Goal: Transaction & Acquisition: Purchase product/service

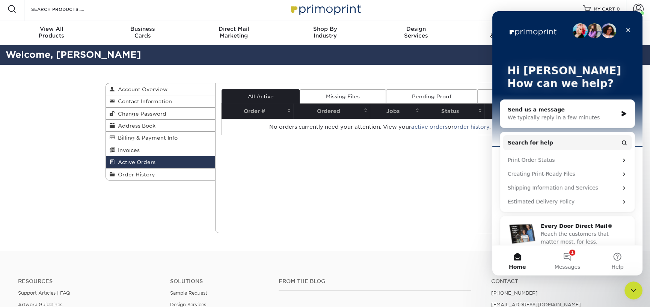
click at [559, 110] on div "Send us a message" at bounding box center [563, 110] width 110 height 8
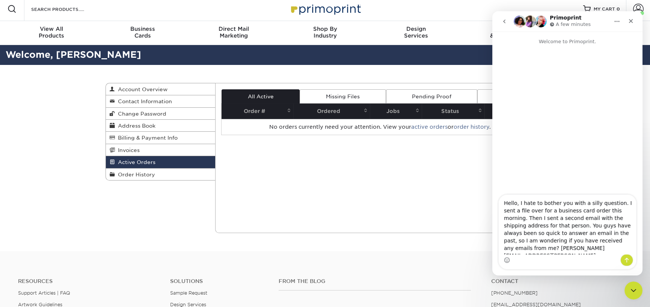
type textarea "Hello, I hate to bother you with a silly question. I sent a file over for a bus…"
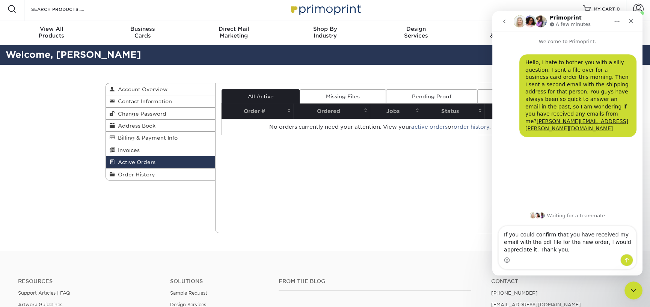
type textarea "If you could confirm that you have received my email with the pdf file for the …"
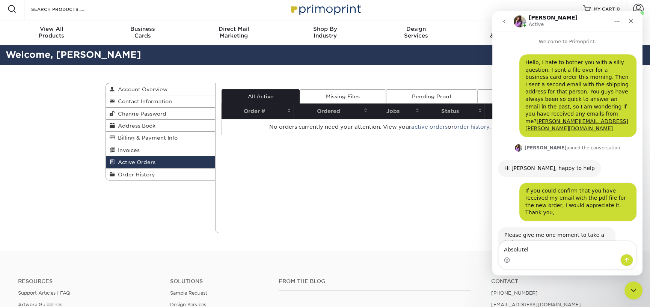
type textarea "Absolutely"
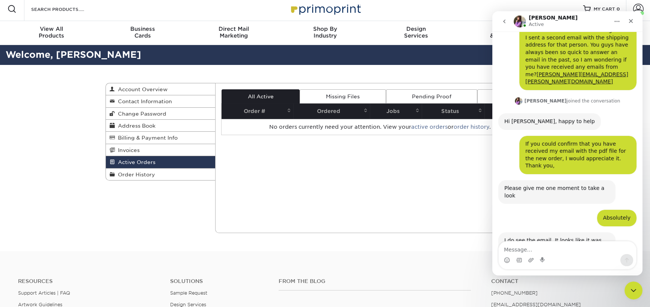
scroll to position [62, 0]
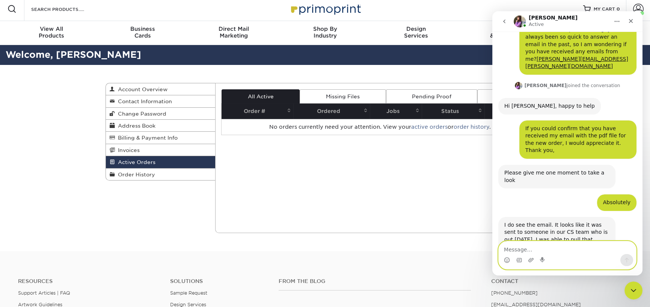
click at [564, 247] on textarea "Message…" at bounding box center [567, 247] width 137 height 13
type textarea "Great! Thank you so much."
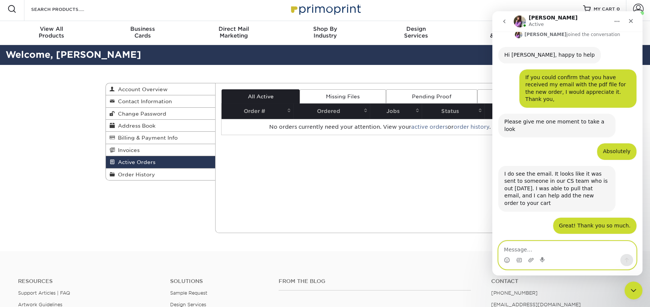
scroll to position [115, 0]
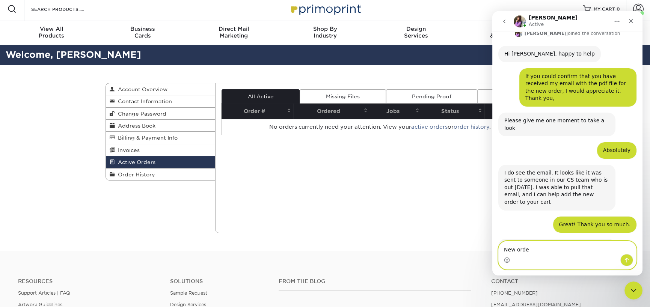
type textarea "New order"
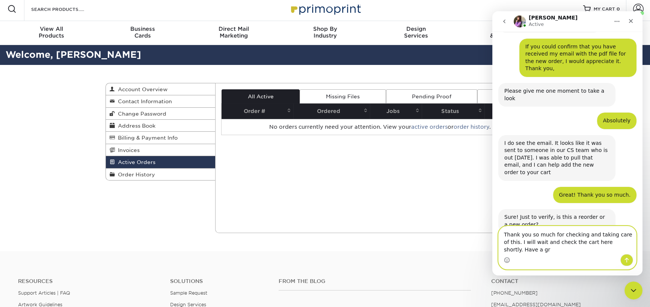
scroll to position [152, 0]
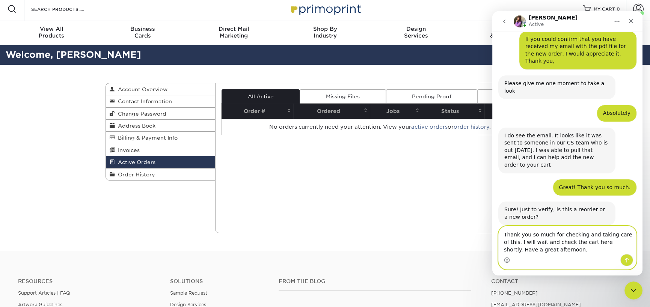
type textarea "Thank you so much for checking and taking care of this. I will wait and check t…"
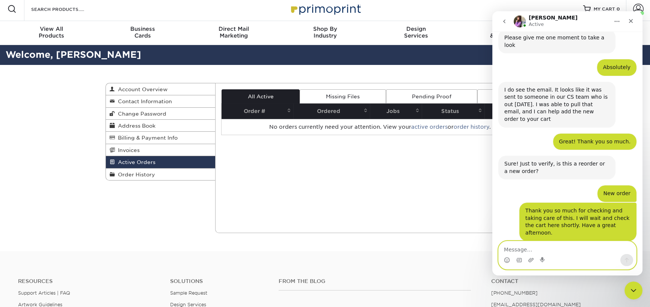
scroll to position [199, 0]
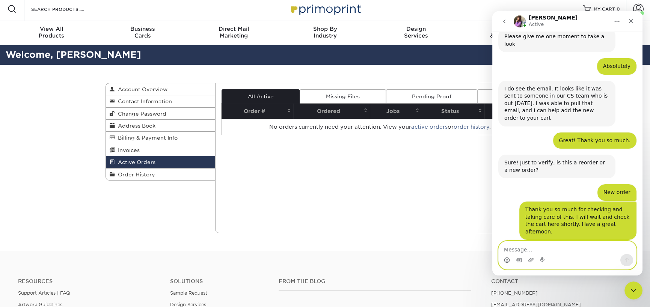
click at [506, 261] on icon "Emoji picker" at bounding box center [507, 260] width 6 height 6
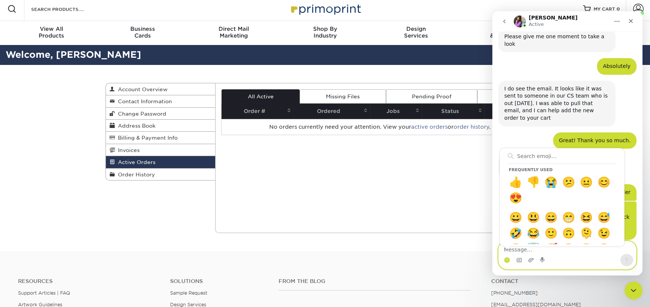
click at [506, 258] on circle "Emoji picker" at bounding box center [506, 260] width 5 height 5
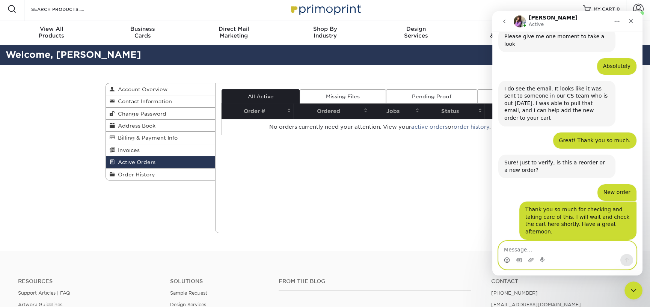
click at [506, 258] on icon "Emoji picker" at bounding box center [507, 260] width 6 height 6
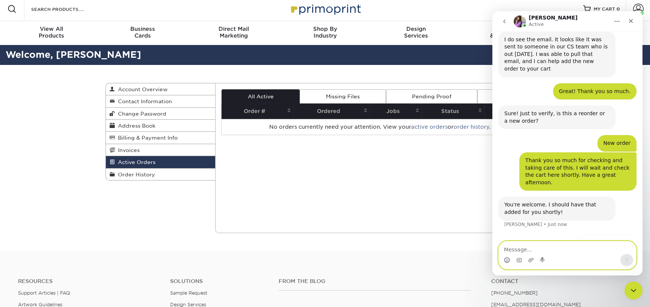
scroll to position [254, 0]
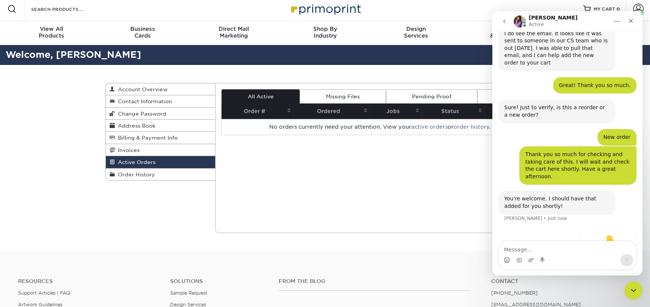
click at [462, 13] on div "Resources Menu Search Products Account Welcome, Kimberly Account Dashboard Acti…" at bounding box center [325, 9] width 650 height 24
click at [632, 19] on icon "Close" at bounding box center [631, 21] width 4 height 4
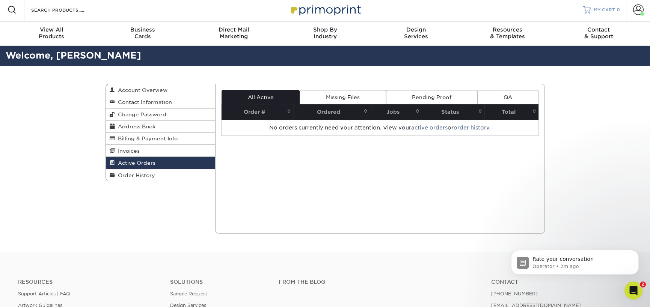
click at [603, 11] on span "MY CART" at bounding box center [604, 10] width 21 height 6
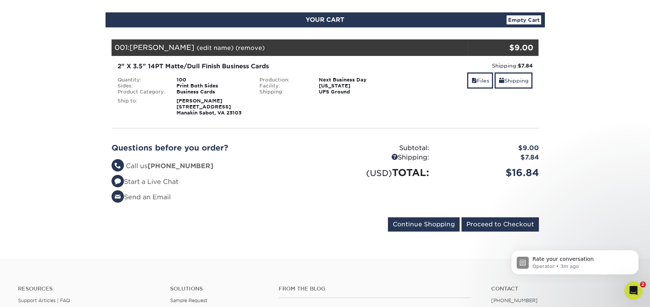
scroll to position [68, 0]
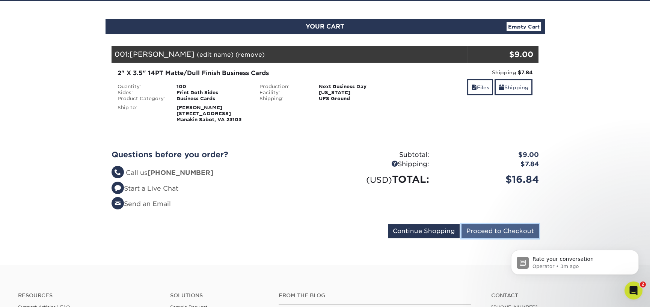
click at [484, 230] on input "Proceed to Checkout" at bounding box center [499, 231] width 77 height 14
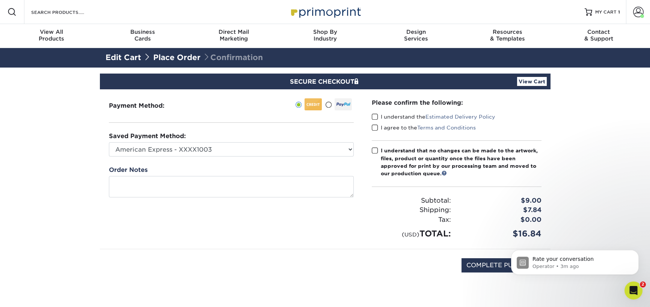
click at [376, 115] on span at bounding box center [375, 116] width 6 height 7
click at [0, 0] on input "I understand the Estimated Delivery Policy" at bounding box center [0, 0] width 0 height 0
click at [374, 128] on span at bounding box center [375, 127] width 6 height 7
click at [0, 0] on input "I agree to the Terms and Conditions" at bounding box center [0, 0] width 0 height 0
click at [374, 151] on span at bounding box center [375, 150] width 6 height 7
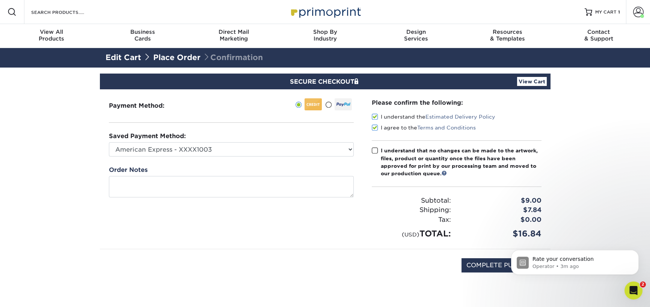
click at [0, 0] on input "I understand that no changes can be made to the artwork, files, product or quan…" at bounding box center [0, 0] width 0 height 0
click at [637, 253] on icon "Dismiss notification" at bounding box center [636, 252] width 4 height 4
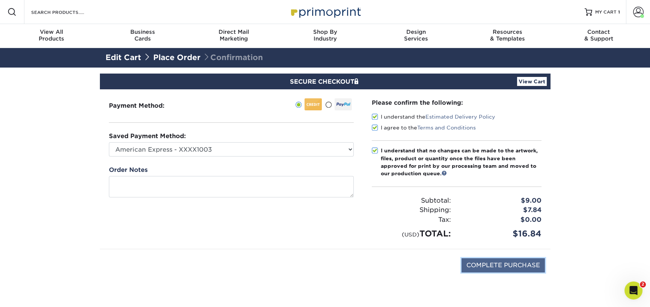
click at [487, 264] on input "COMPLETE PURCHASE" at bounding box center [502, 265] width 83 height 14
type input "PROCESSING, PLEASE WAIT..."
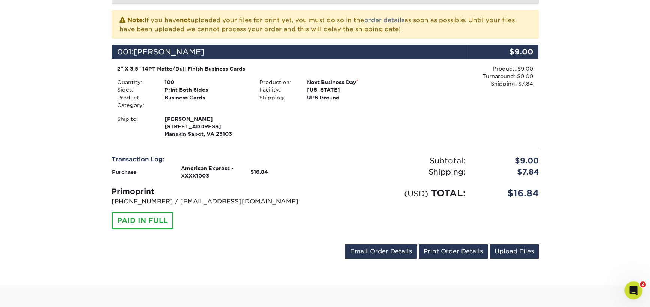
scroll to position [165, 0]
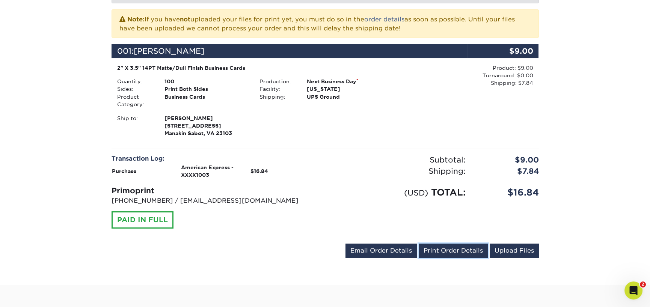
click at [463, 251] on link "Print Order Details" at bounding box center [453, 251] width 69 height 14
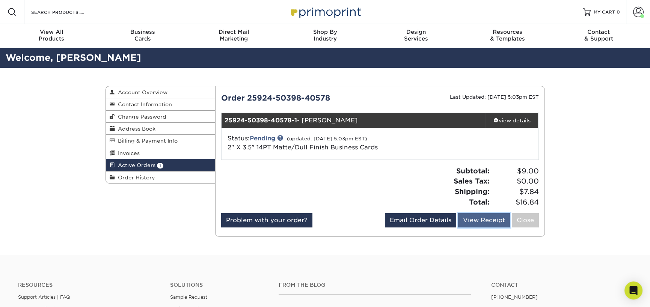
click at [487, 221] on link "View Receipt" at bounding box center [484, 220] width 52 height 14
